Goal: Information Seeking & Learning: Learn about a topic

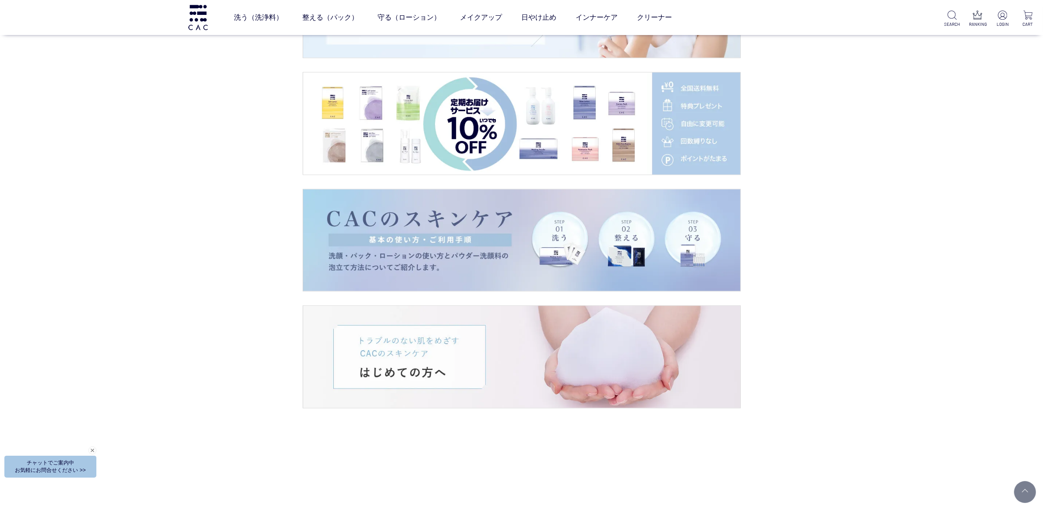
scroll to position [1533, 0]
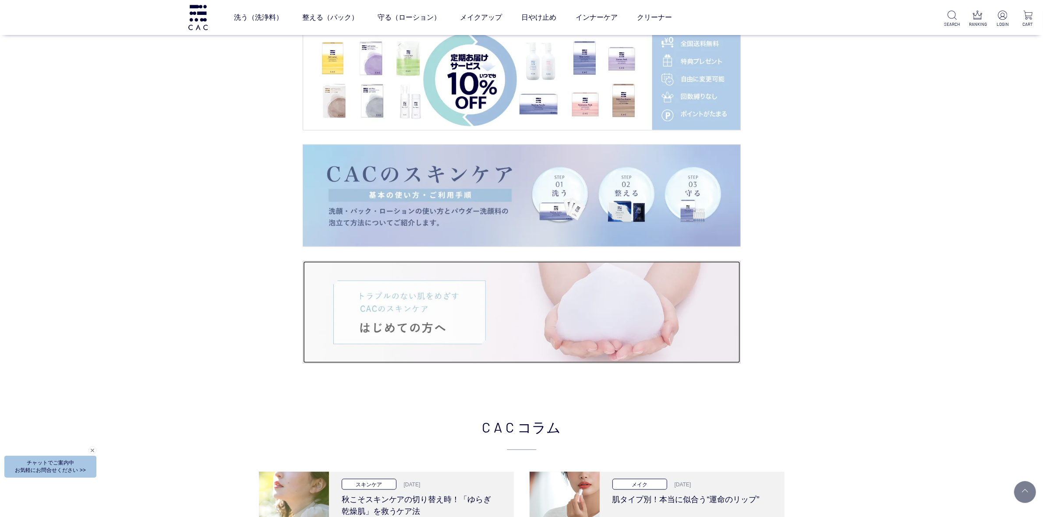
click at [447, 280] on img at bounding box center [521, 313] width 437 height 102
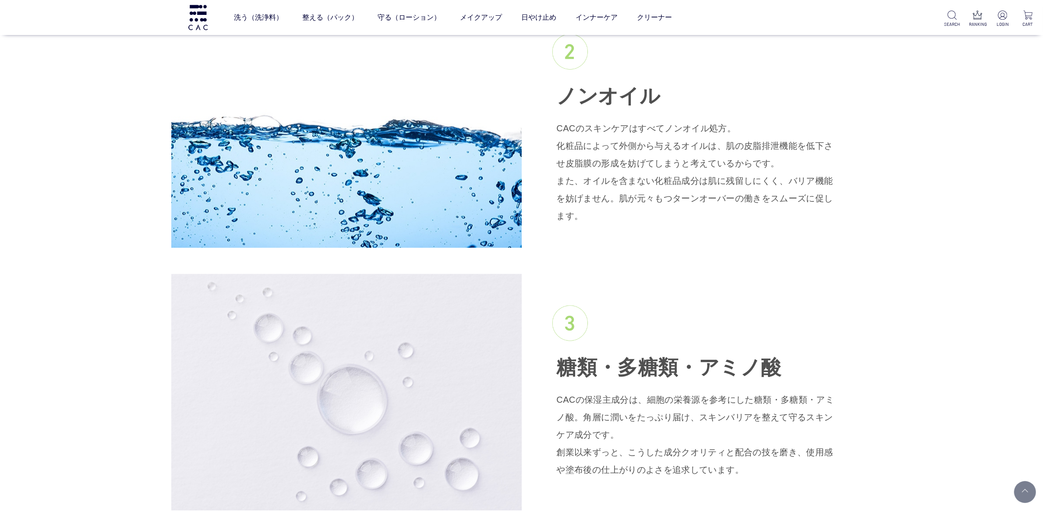
scroll to position [1424, 0]
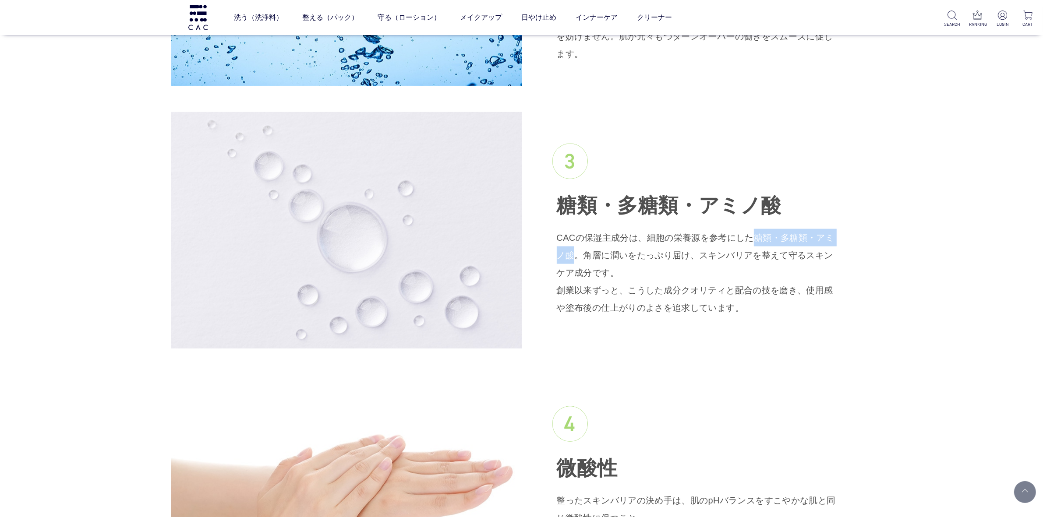
drag, startPoint x: 747, startPoint y: 220, endPoint x: 831, endPoint y: 219, distance: 83.7
click at [831, 229] on p "CACの保湿主成分は、細胞の栄養源を参考にした糖類・多糖類・アミノ酸。角層に潤いをたっぷり届け、スキンバリアを整えて守るスキンケア成分です。 創業以来ずっと、…" at bounding box center [697, 273] width 280 height 88
copy p "糖類・多糖類・アミノ酸"
